Goal: Information Seeking & Learning: Find specific fact

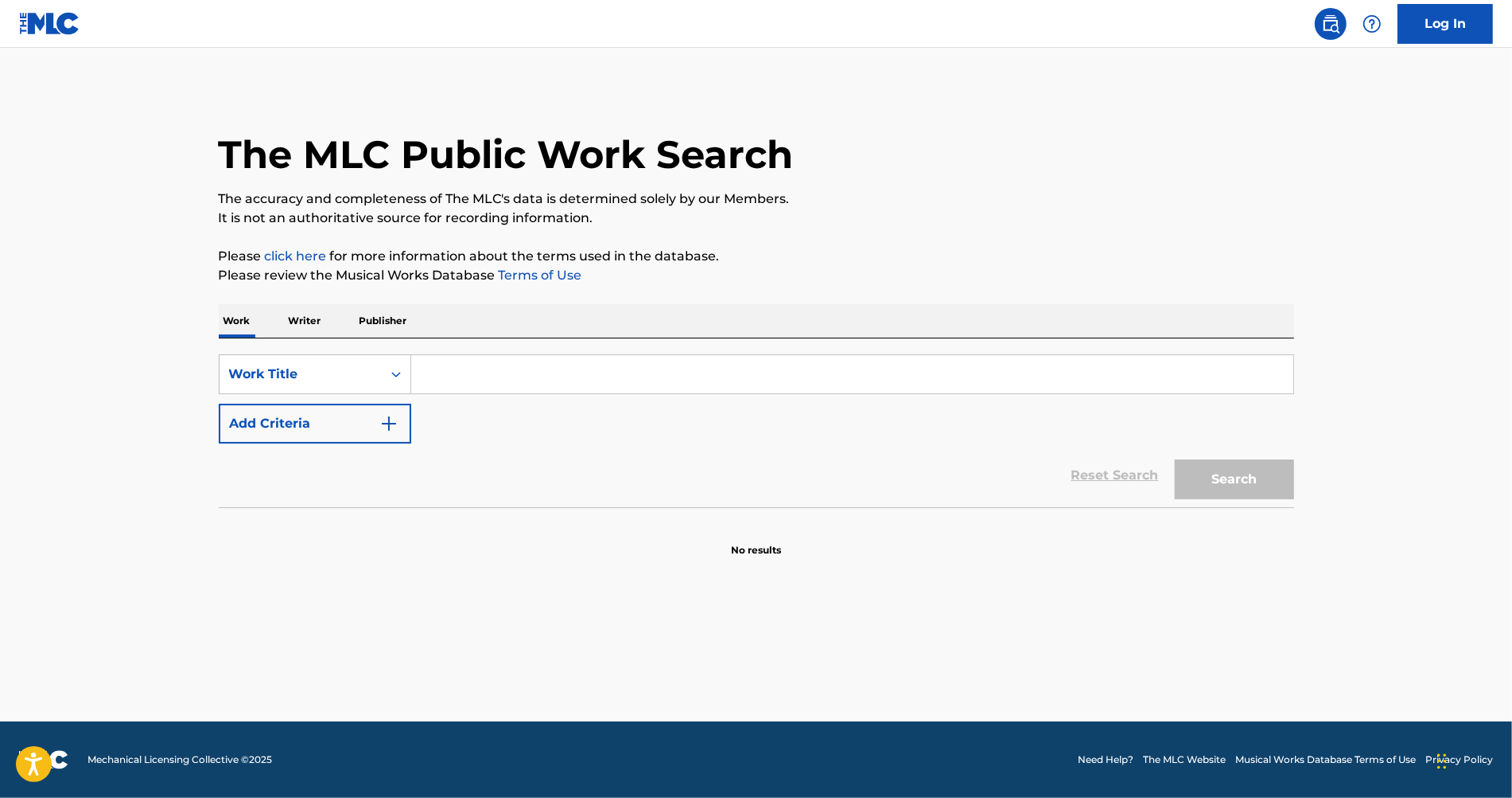
click at [478, 375] on input "Search Form" at bounding box center [852, 374] width 883 height 38
paste input "Rock Bottom"
type input "Rock Bottom"
click at [357, 414] on button "Add Criteria" at bounding box center [315, 423] width 193 height 40
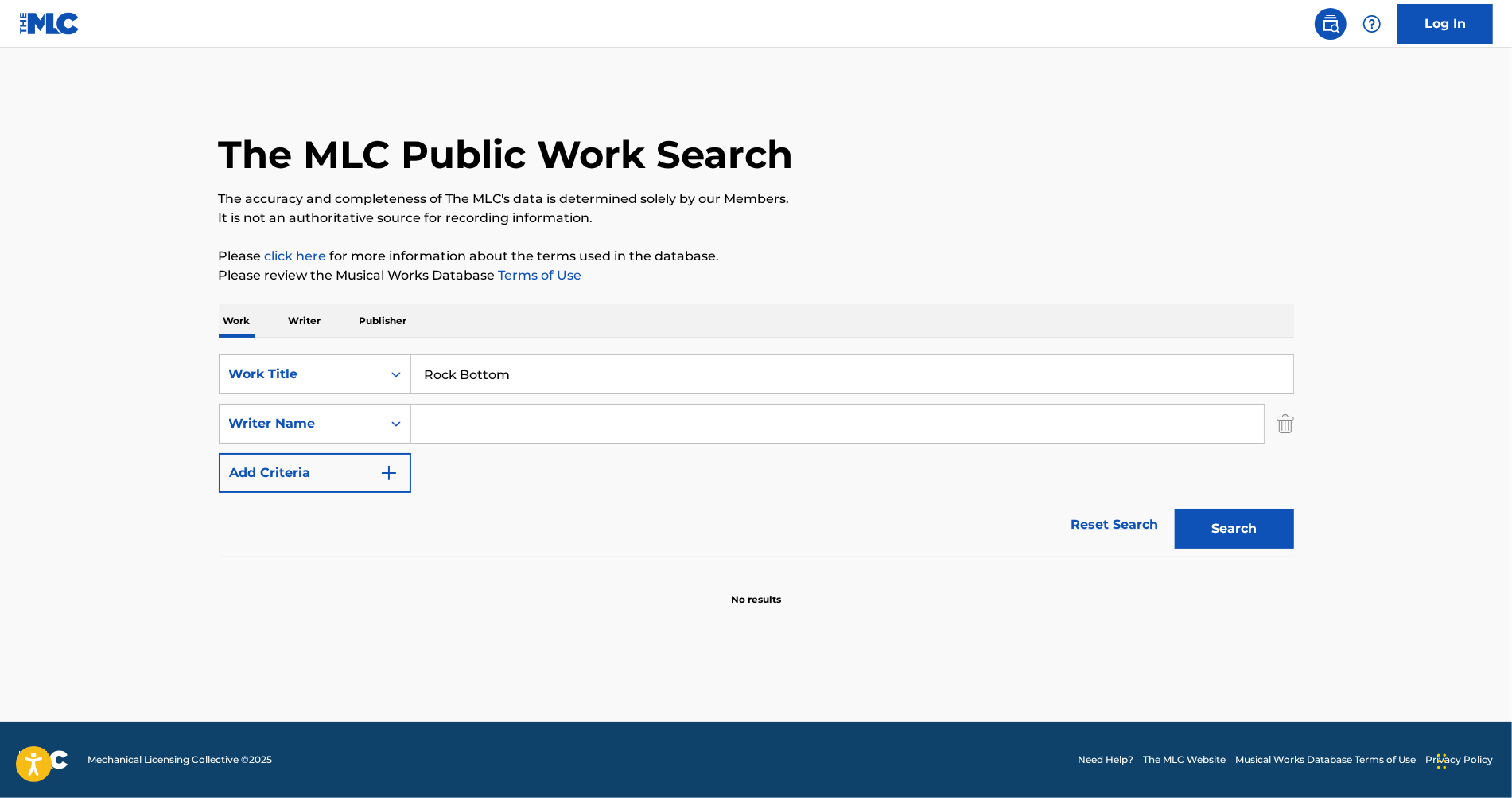
click at [512, 434] on input "Search Form" at bounding box center [838, 422] width 852 height 38
type input "k"
type input "a"
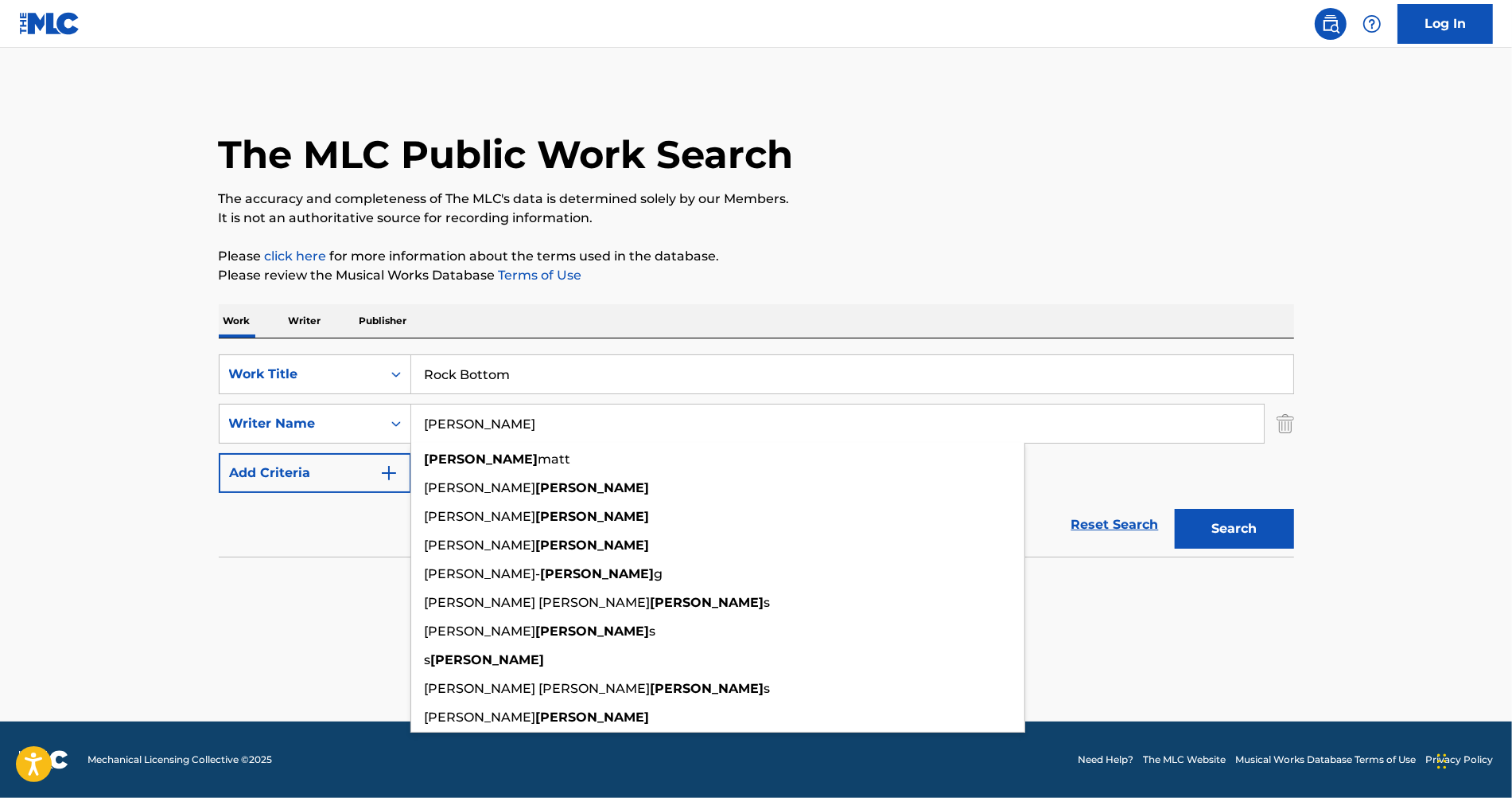
type input "larkin"
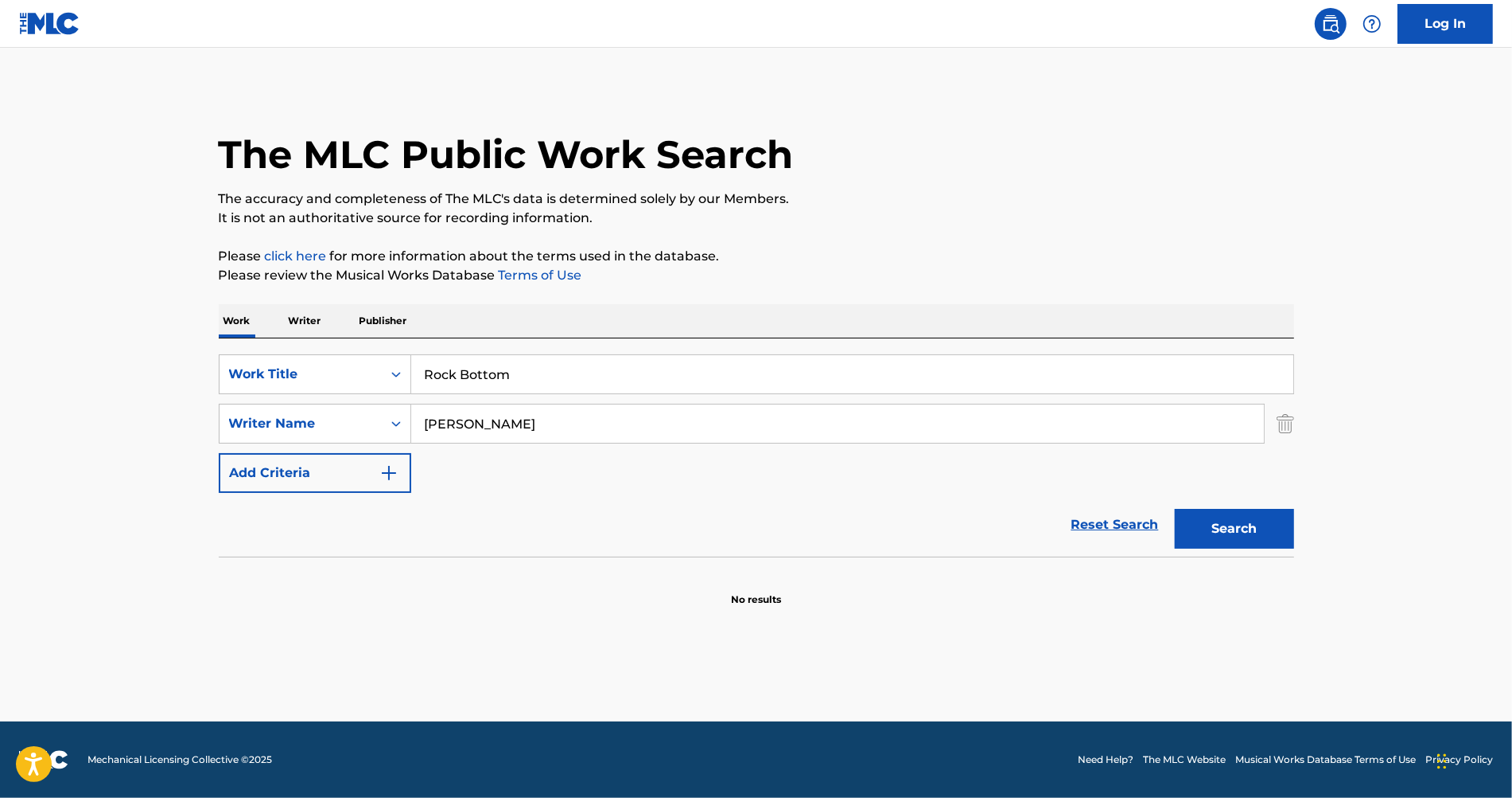
click at [290, 574] on section "No results" at bounding box center [756, 586] width 1075 height 41
click at [1213, 532] on button "Search" at bounding box center [1234, 528] width 119 height 40
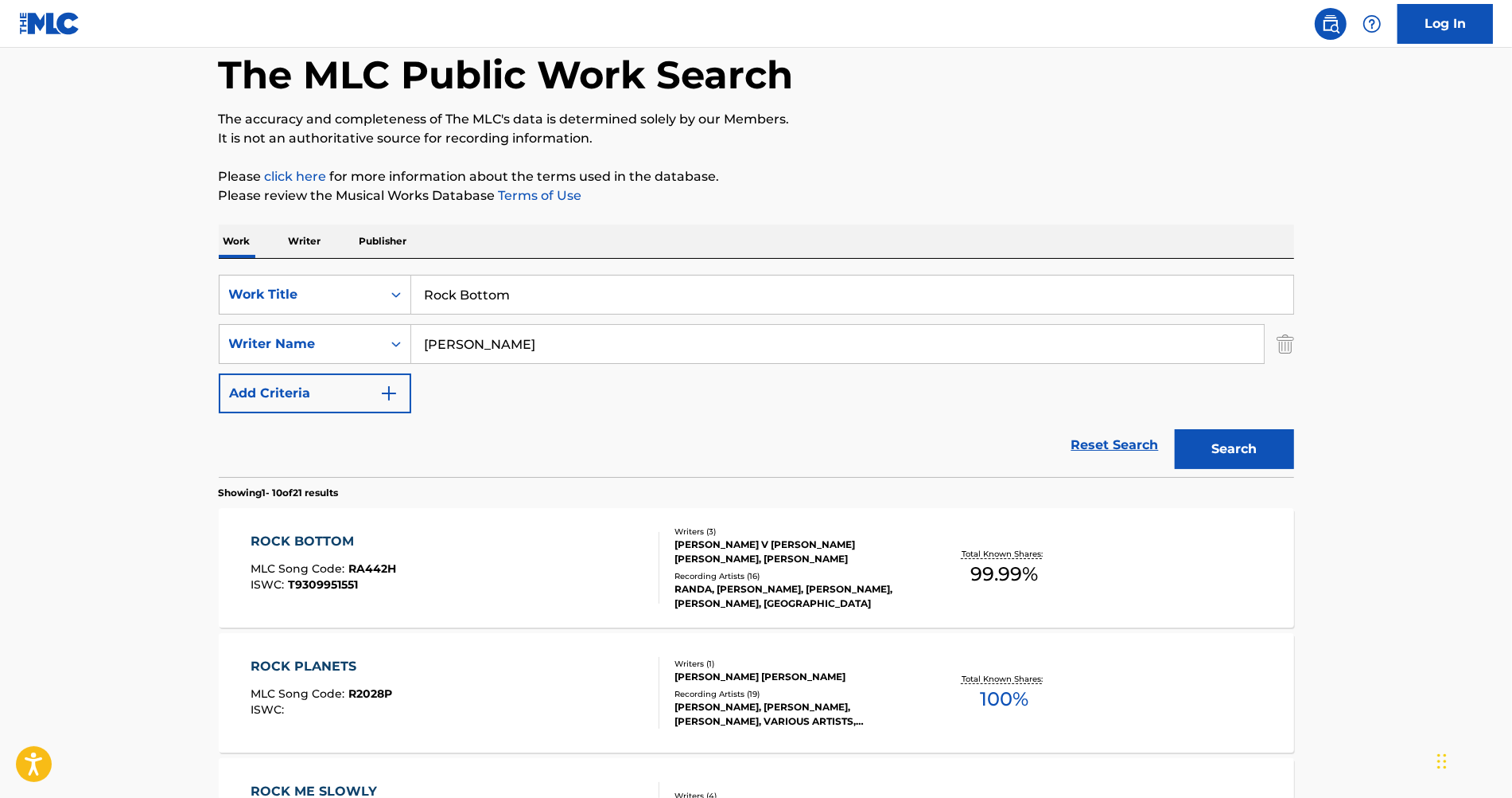
scroll to position [353, 0]
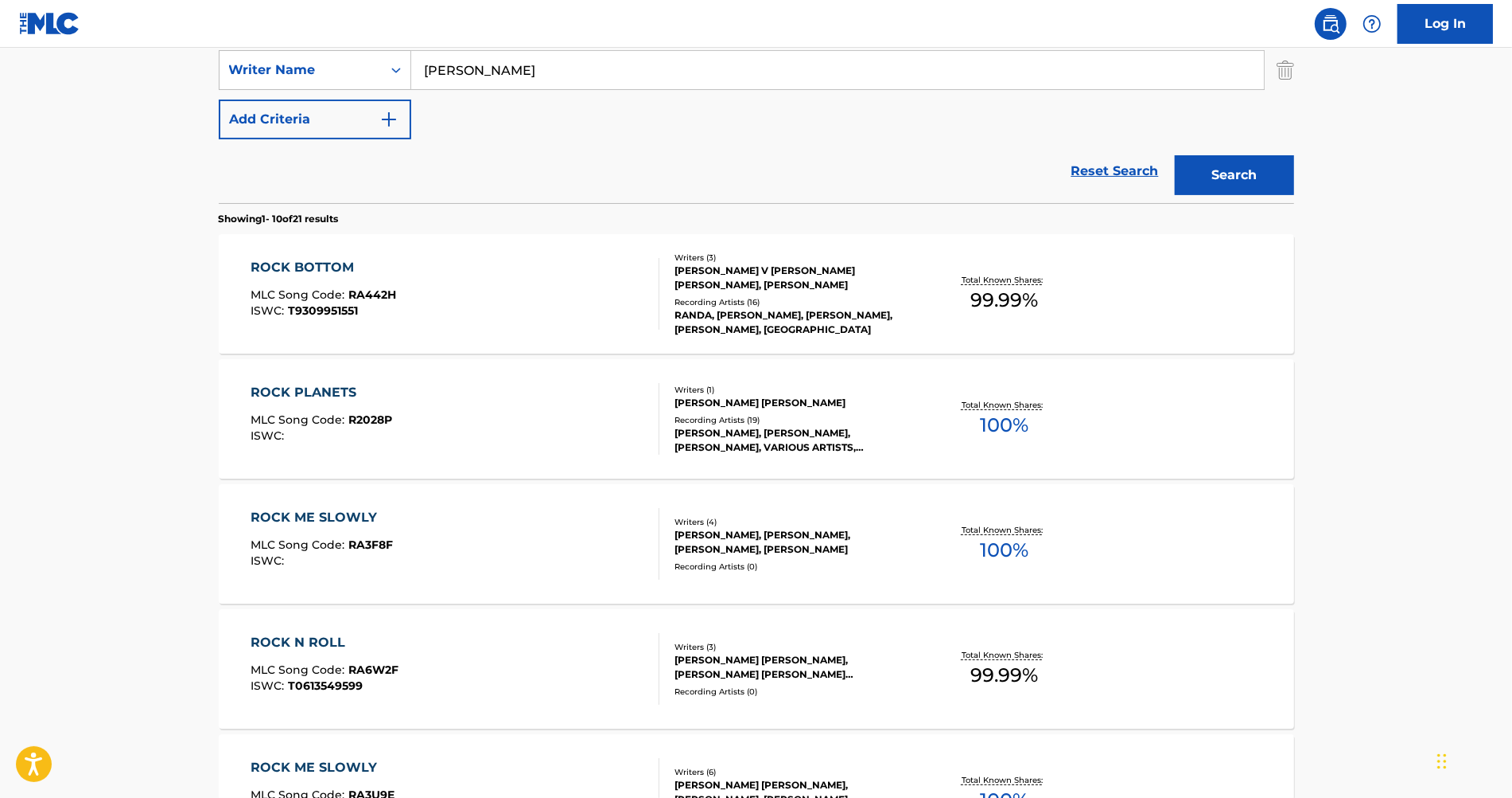
click at [507, 319] on div "ROCK BOTTOM MLC Song Code : RA442H ISWC : T9309951551" at bounding box center [454, 293] width 409 height 71
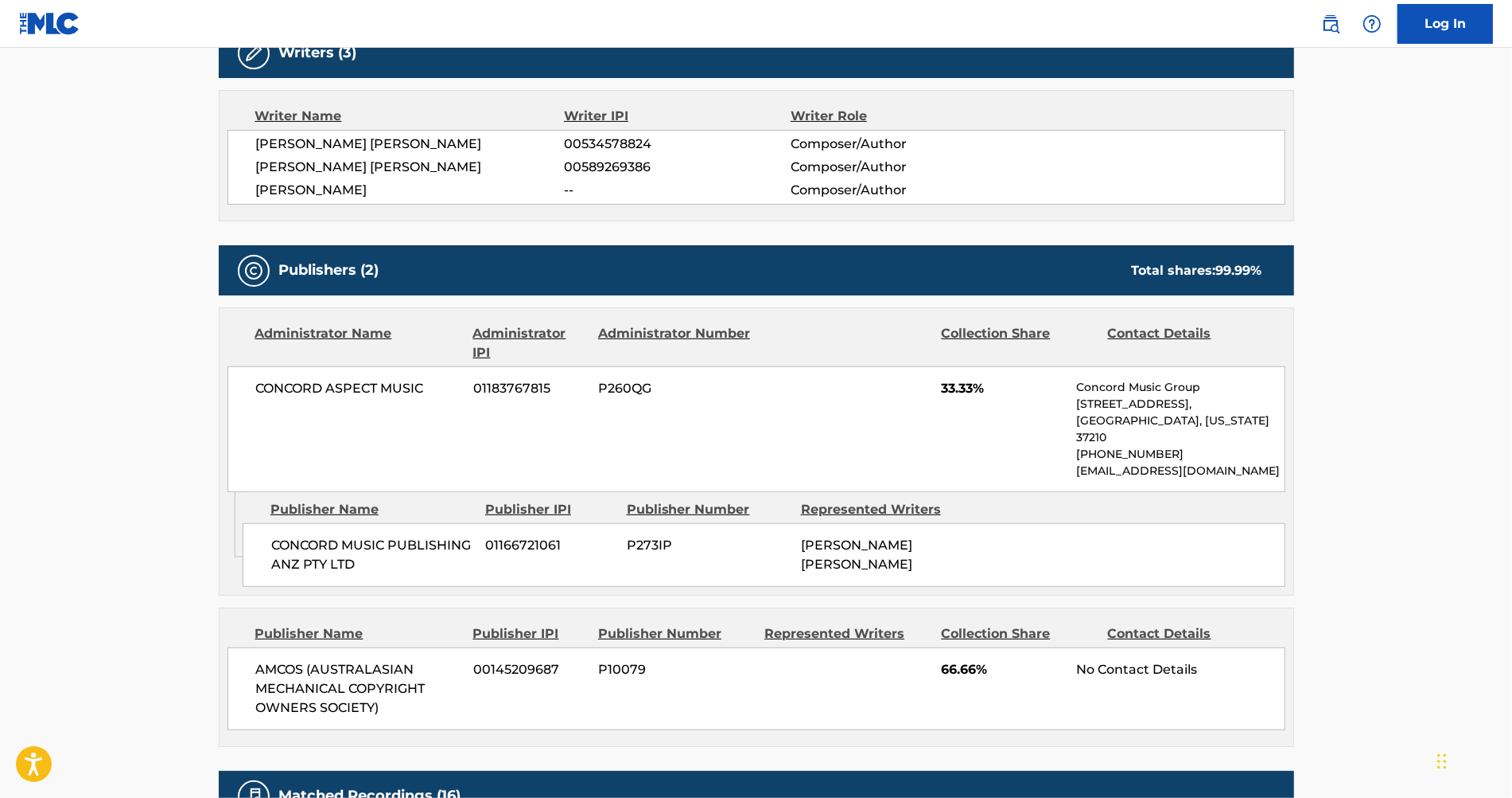
scroll to position [65, 0]
